Goal: Task Accomplishment & Management: Complete application form

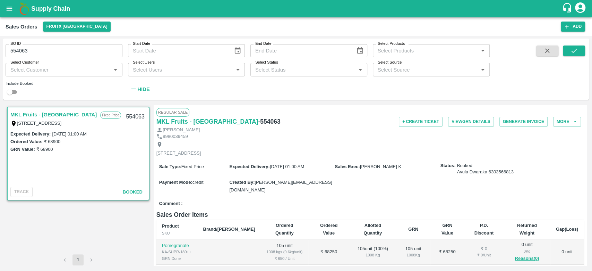
click at [66, 32] on div "Sales Orders FruitX Bangalore Add" at bounding box center [296, 26] width 592 height 18
click at [65, 28] on button "FruitX [GEOGRAPHIC_DATA]" at bounding box center [77, 27] width 68 height 10
click at [67, 67] on li "Direct Customer" at bounding box center [78, 65] width 80 height 12
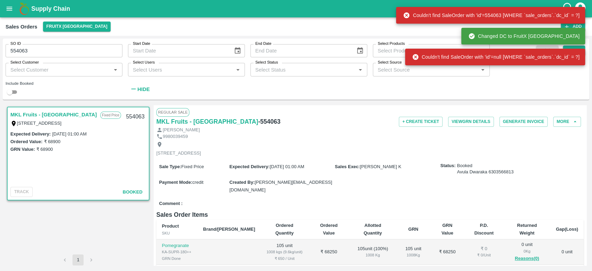
click at [63, 59] on div "Select Customer Select Customer   *" at bounding box center [61, 66] width 122 height 19
click at [58, 51] on input "554063" at bounding box center [64, 50] width 117 height 13
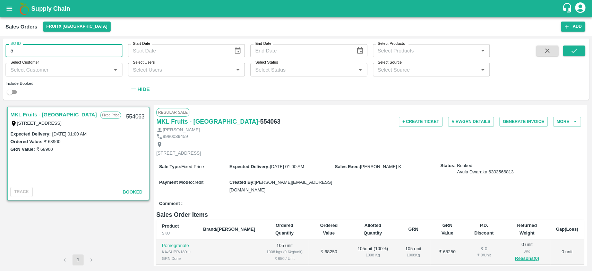
type input "5"
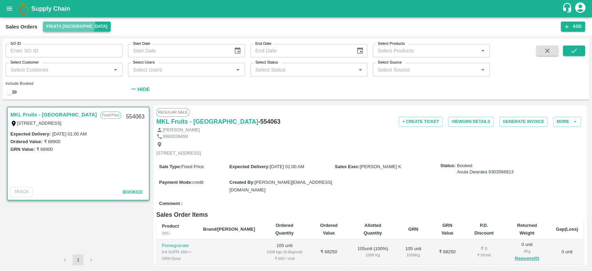
click at [63, 22] on button "FruitX [GEOGRAPHIC_DATA]" at bounding box center [77, 27] width 68 height 10
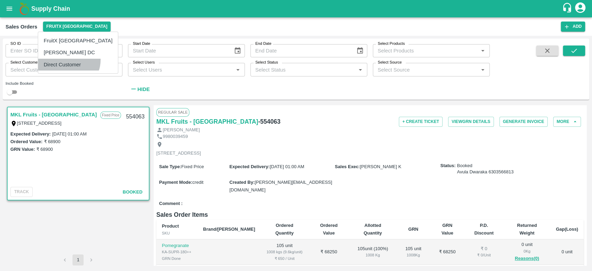
click at [68, 60] on li "Direct Customer" at bounding box center [78, 65] width 80 height 12
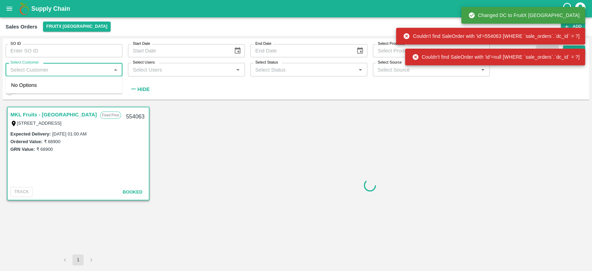
click at [64, 69] on input "Select Customer" at bounding box center [58, 69] width 101 height 9
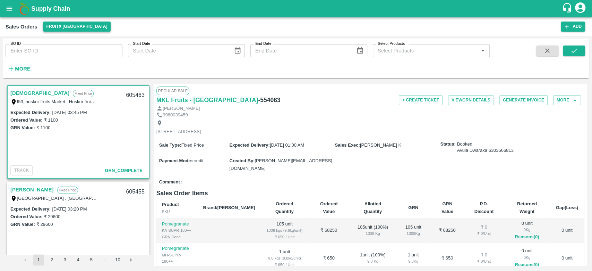
click at [65, 25] on button "FruitX [GEOGRAPHIC_DATA]" at bounding box center [77, 27] width 68 height 10
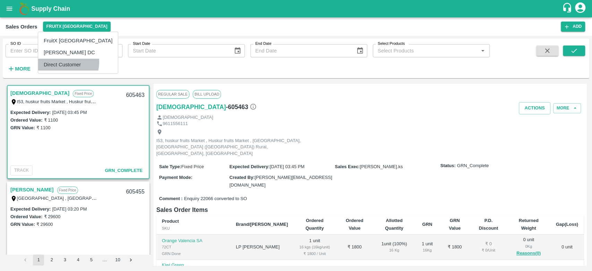
click at [59, 62] on li "Direct Customer" at bounding box center [78, 65] width 80 height 12
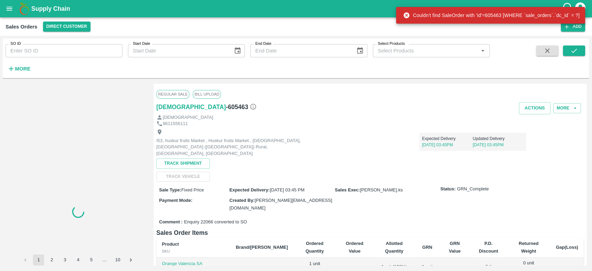
click at [18, 68] on strong "More" at bounding box center [23, 69] width 16 height 6
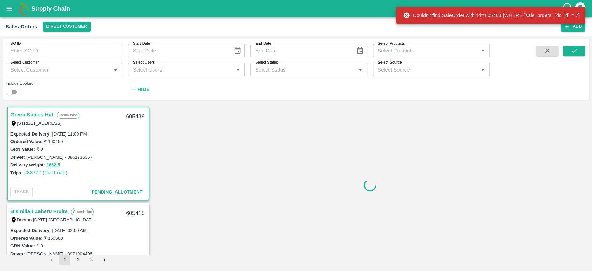
click at [18, 68] on input "Select Customer" at bounding box center [58, 69] width 101 height 9
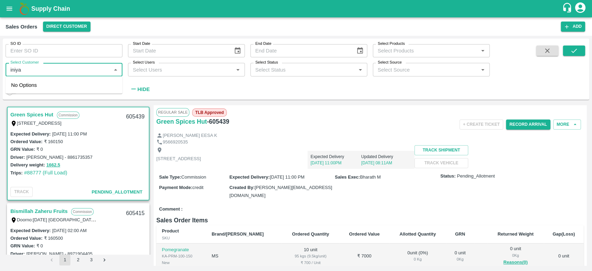
type input "iniya"
click at [19, 86] on input "checkbox" at bounding box center [18, 88] width 14 height 14
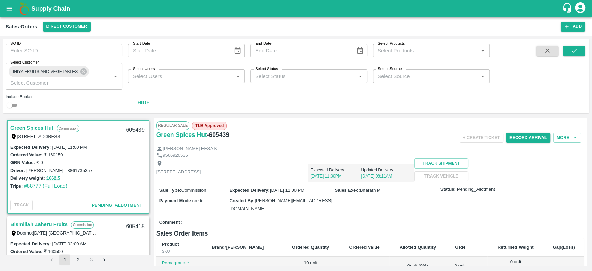
click at [565, 45] on div "SO ID SO ID Start Date Start Date End Date End Date Select Products Select Prod…" at bounding box center [296, 75] width 587 height 69
click at [569, 47] on button "submit" at bounding box center [574, 50] width 22 height 10
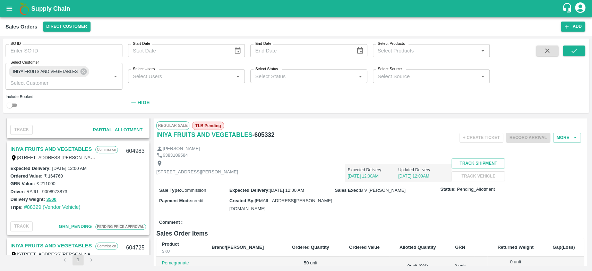
scroll to position [364, 0]
click at [69, 147] on link "INIYA FRUITS AND VEGETABLES" at bounding box center [51, 149] width 82 height 9
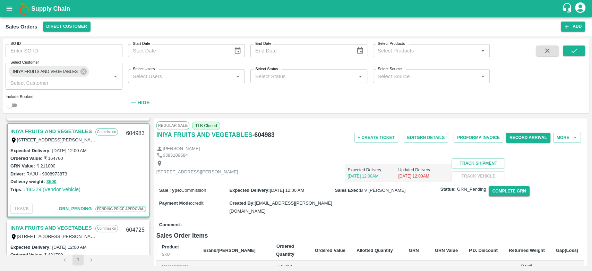
scroll to position [382, 0]
click at [33, 127] on div "INIYA FRUITS AND VEGETABLES Commission TC/73, ANNA FRUITS MARKET KOYAMBEDU, Che…" at bounding box center [78, 136] width 141 height 22
click at [60, 126] on div "INIYA FRUITS AND VEGETABLES Commission TC/73, ANNA FRUITS MARKET KOYAMBEDU, Che…" at bounding box center [78, 136] width 141 height 22
click at [229, 175] on p "[STREET_ADDRESS][PERSON_NAME]" at bounding box center [197, 172] width 82 height 7
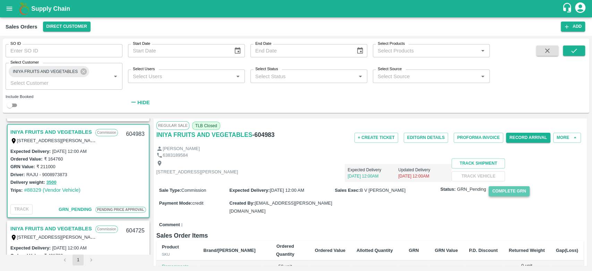
click at [514, 196] on button "Complete GRN" at bounding box center [509, 191] width 41 height 10
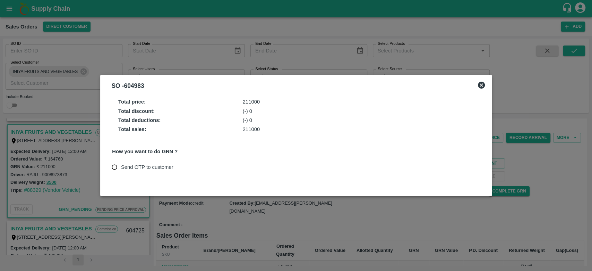
click at [479, 86] on icon at bounding box center [481, 85] width 7 height 7
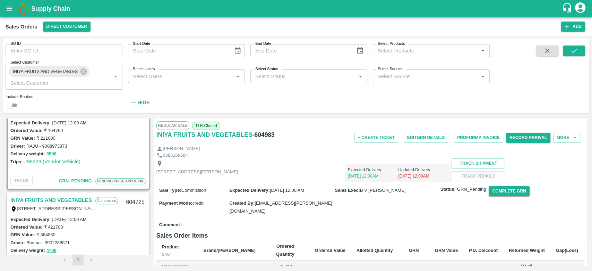
scroll to position [0, 0]
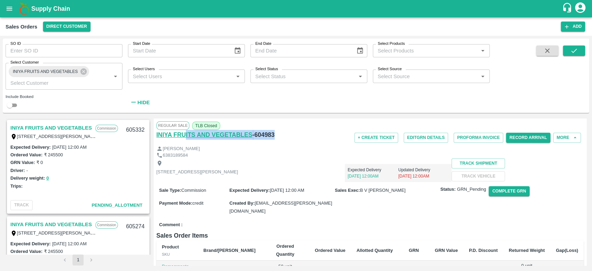
drag, startPoint x: 273, startPoint y: 134, endPoint x: 184, endPoint y: 138, distance: 89.2
click at [184, 138] on div "INIYA FRUITS AND VEGETABLES - 604983" at bounding box center [227, 135] width 143 height 10
click at [104, 156] on div "Ordered Value: ₹ 245500" at bounding box center [78, 155] width 136 height 8
click at [69, 126] on link "INIYA FRUITS AND VEGETABLES" at bounding box center [51, 127] width 82 height 9
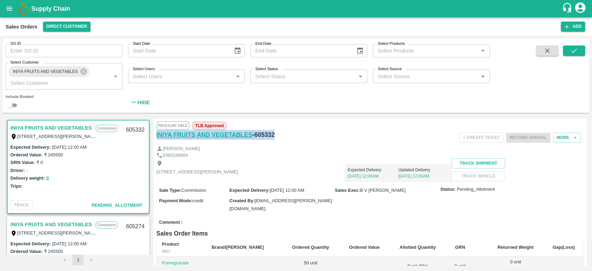
drag, startPoint x: 274, startPoint y: 134, endPoint x: 158, endPoint y: 138, distance: 116.3
click at [158, 138] on div "INIYA FRUITS AND VEGETABLES - 605332" at bounding box center [227, 135] width 143 height 10
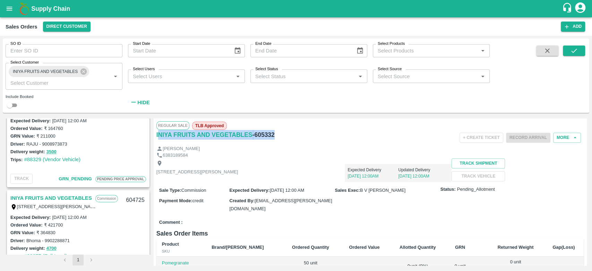
scroll to position [387, 0]
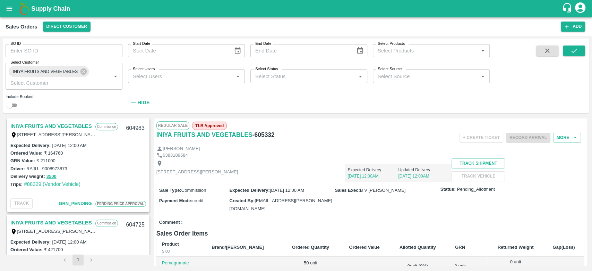
click at [238, 164] on div "[STREET_ADDRESS][PERSON_NAME]" at bounding box center [197, 170] width 82 height 20
drag, startPoint x: 273, startPoint y: 135, endPoint x: 156, endPoint y: 135, distance: 117.6
click at [156, 135] on div "Regular Sale TLB Approved INIYA FRUITS AND VEGETABLES - 605332 + Create Ticket …" at bounding box center [370, 191] width 433 height 147
copy div "INIYA FRUITS AND VEGETABLES - 605332"
click at [282, 141] on div "INIYA FRUITS AND VEGETABLES - 605332" at bounding box center [227, 138] width 143 height 16
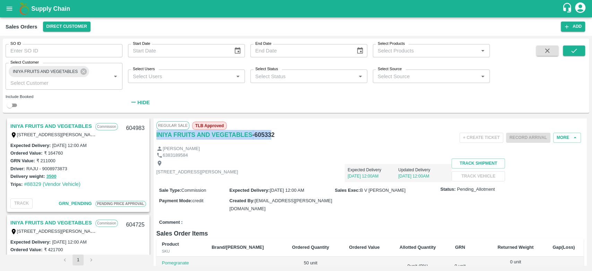
drag, startPoint x: 272, startPoint y: 134, endPoint x: 155, endPoint y: 136, distance: 116.9
click at [155, 136] on div "Regular Sale TLB Approved INIYA FRUITS AND VEGETABLES - 605332 + Create Ticket …" at bounding box center [370, 191] width 433 height 147
copy div "INIYA FRUITS AND VEGETABLES - 60533"
click at [75, 171] on div "Driver: RAJU - 9008973873" at bounding box center [78, 168] width 136 height 8
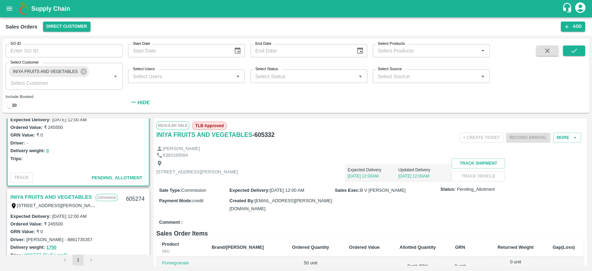
scroll to position [0, 0]
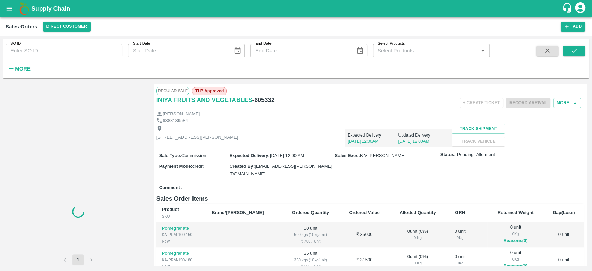
click at [20, 68] on strong "More" at bounding box center [23, 69] width 16 height 6
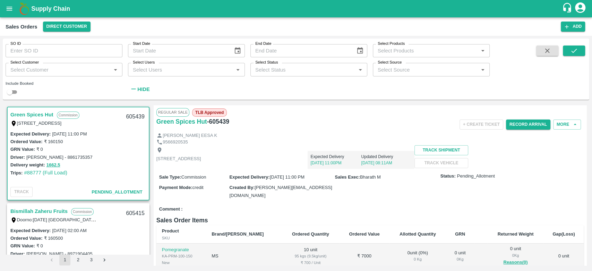
click at [20, 68] on input "Select Customer" at bounding box center [58, 69] width 101 height 9
type input "iniya"
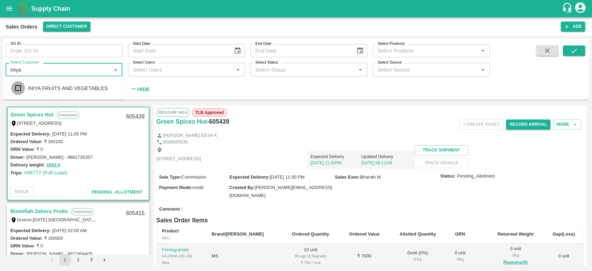
click at [24, 89] on input "checkbox" at bounding box center [18, 88] width 14 height 14
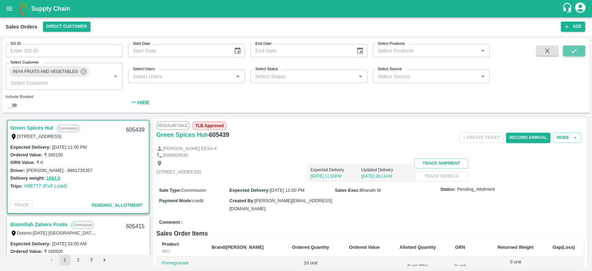
click at [577, 48] on icon "submit" at bounding box center [574, 51] width 8 height 8
